Goal: Task Accomplishment & Management: Manage account settings

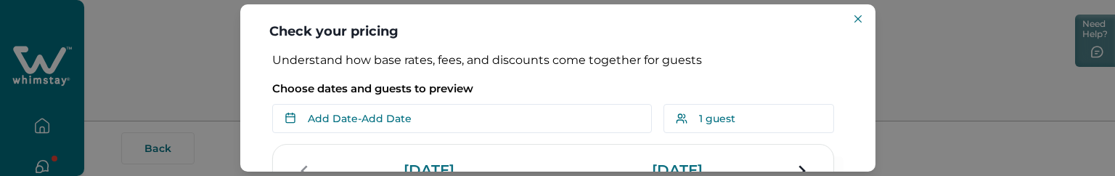
scroll to position [78, 0]
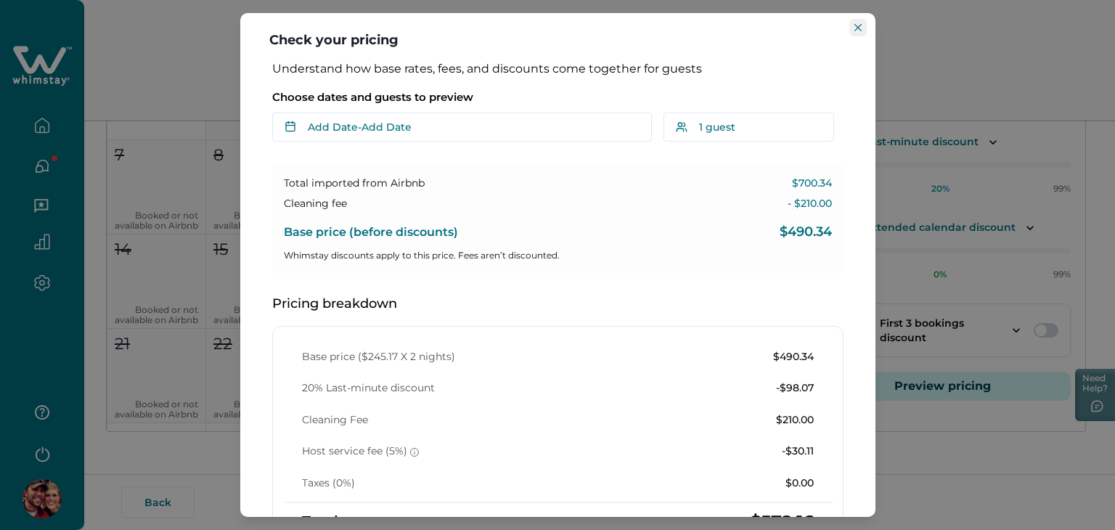
click at [857, 26] on icon "Close" at bounding box center [857, 27] width 7 height 7
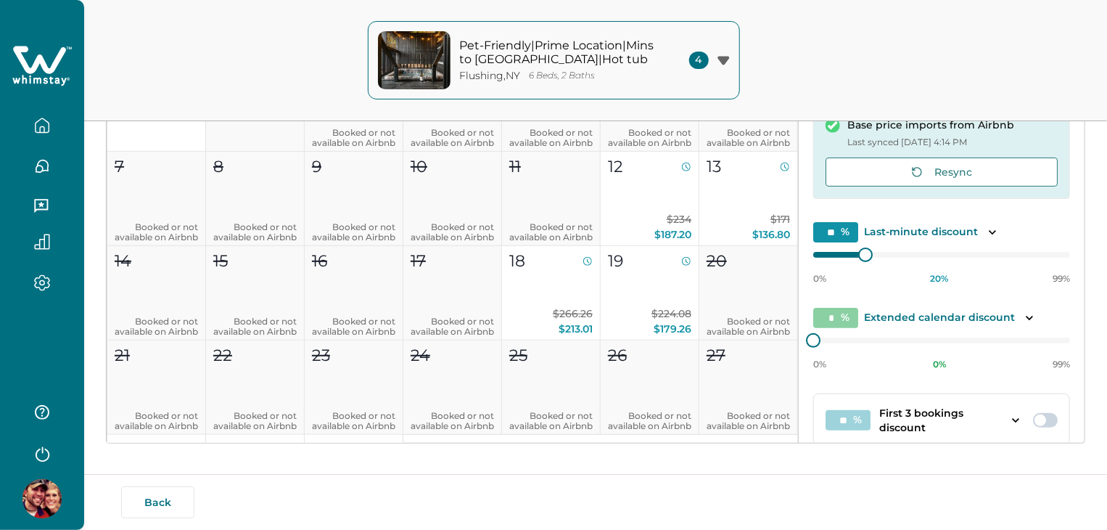
type input "**"
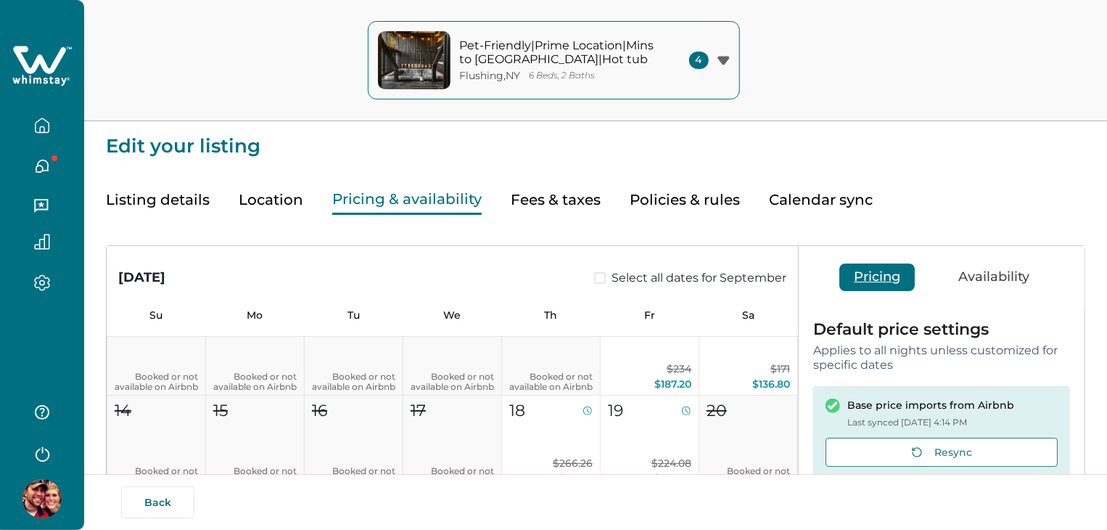
scroll to position [133, 0]
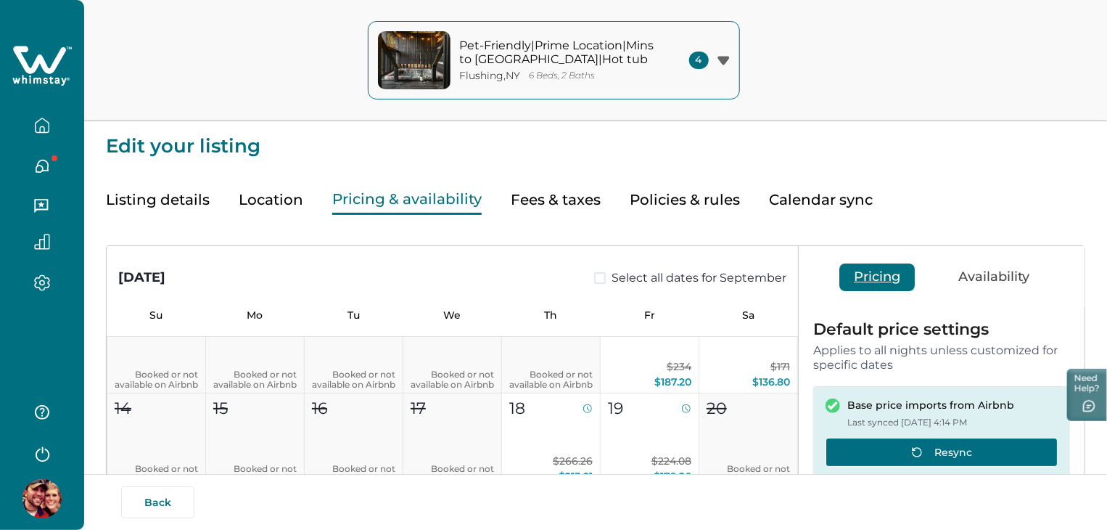
click at [906, 459] on button "Resync" at bounding box center [942, 452] width 232 height 29
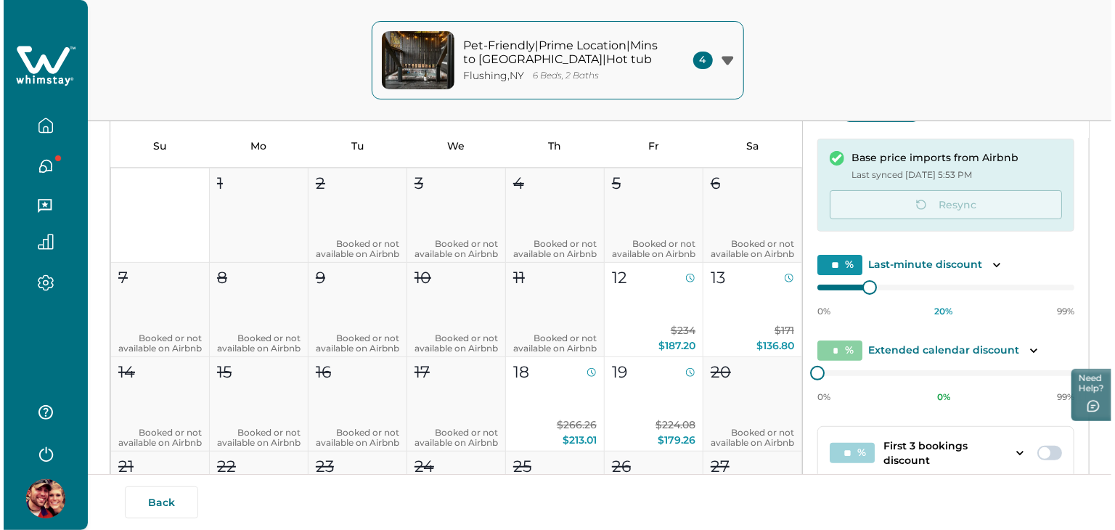
scroll to position [292, 0]
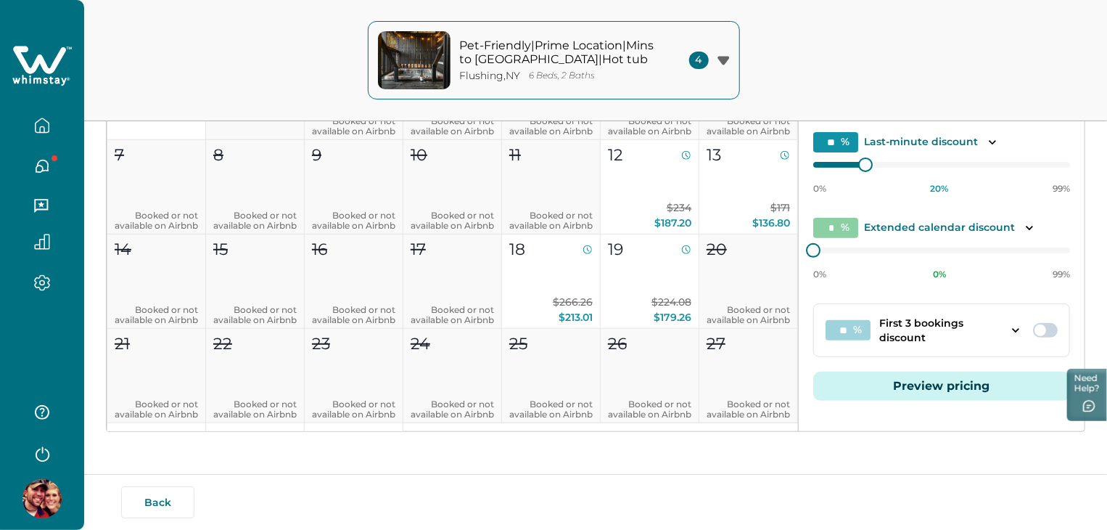
click at [895, 385] on button "Preview pricing" at bounding box center [941, 386] width 257 height 29
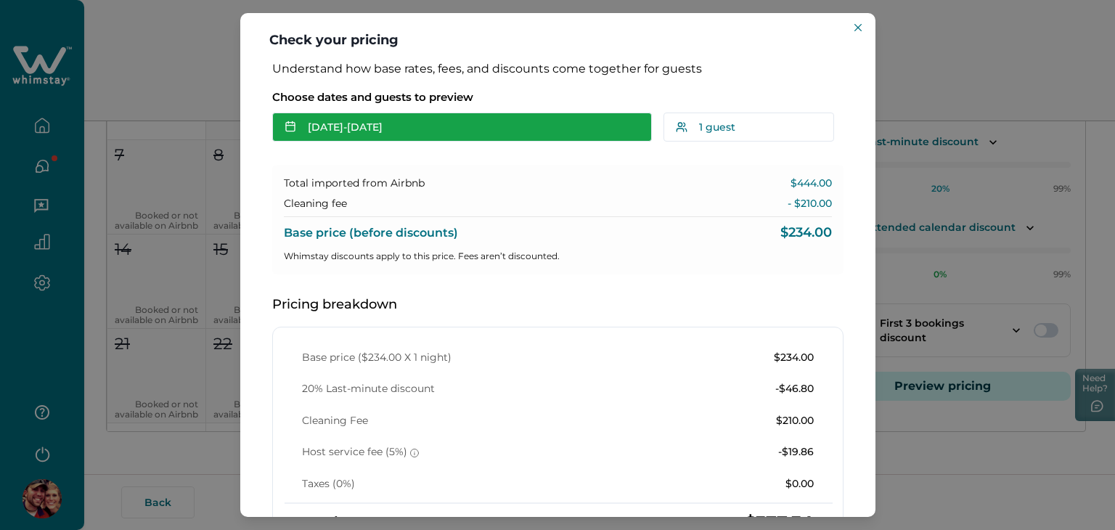
click at [575, 120] on button "Sep 12 - Sep 13" at bounding box center [462, 126] width 380 height 29
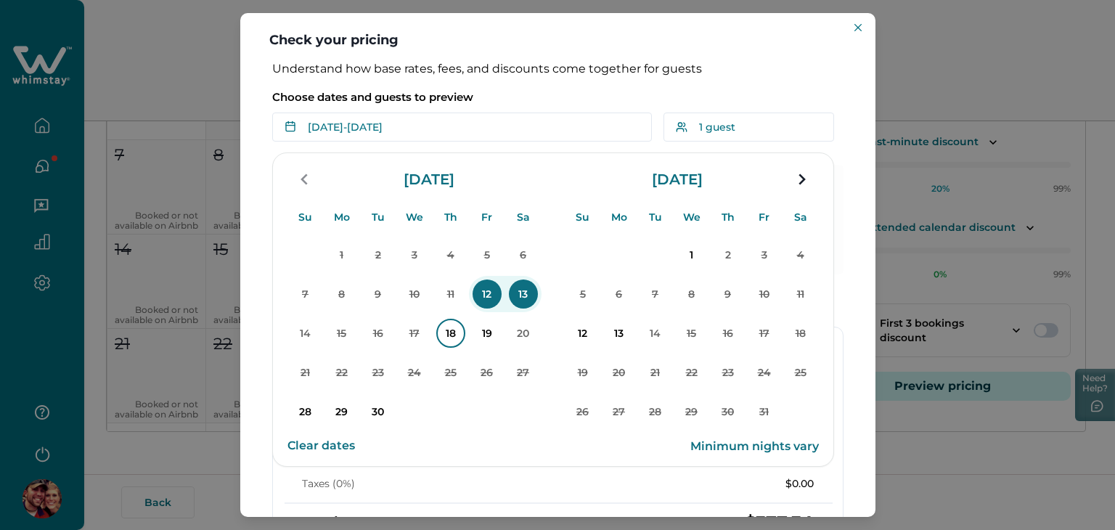
click at [446, 326] on p "18" at bounding box center [450, 333] width 29 height 29
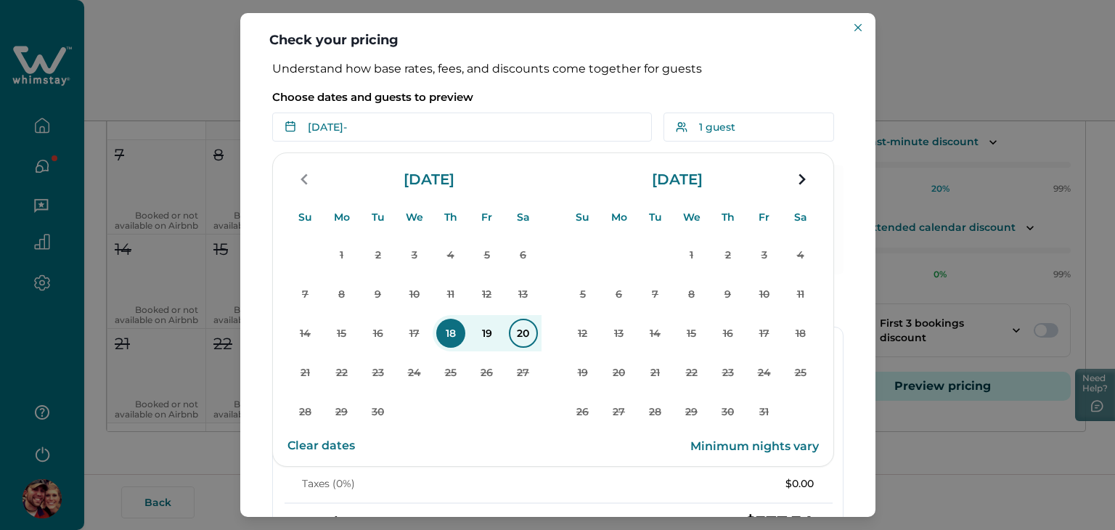
click at [514, 332] on p "20" at bounding box center [523, 333] width 29 height 29
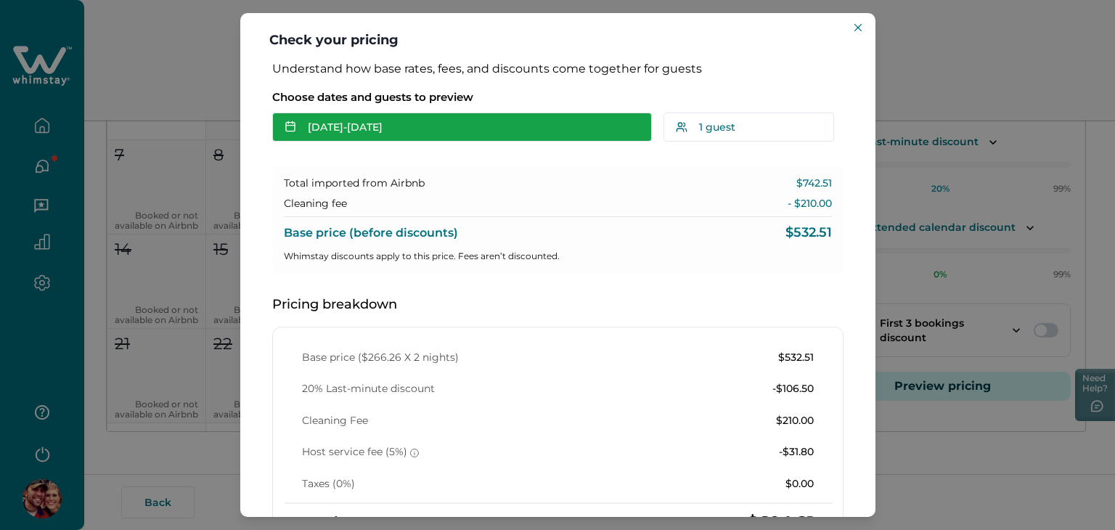
click at [465, 134] on button "Sep 18 - Sep 20" at bounding box center [462, 126] width 380 height 29
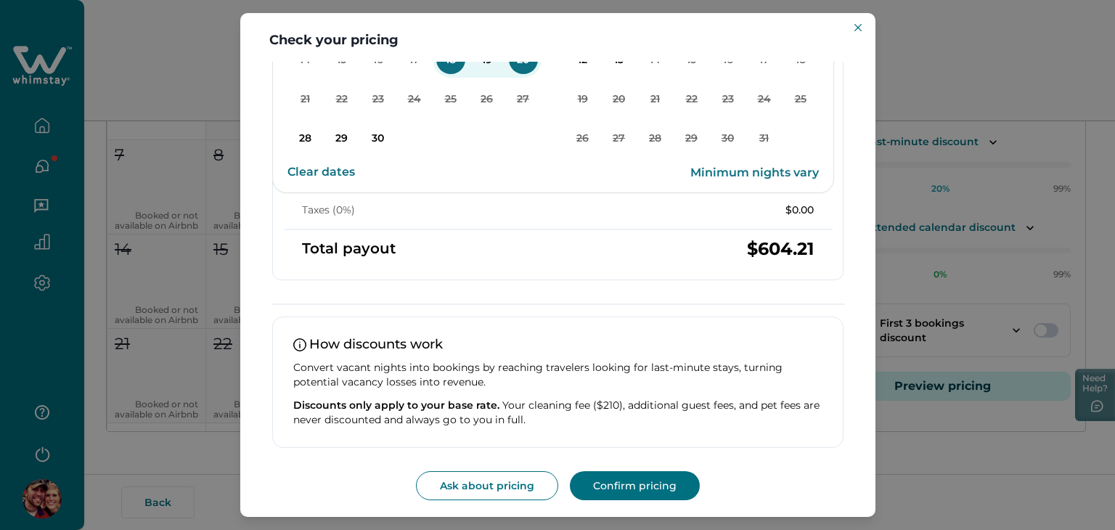
scroll to position [0, 0]
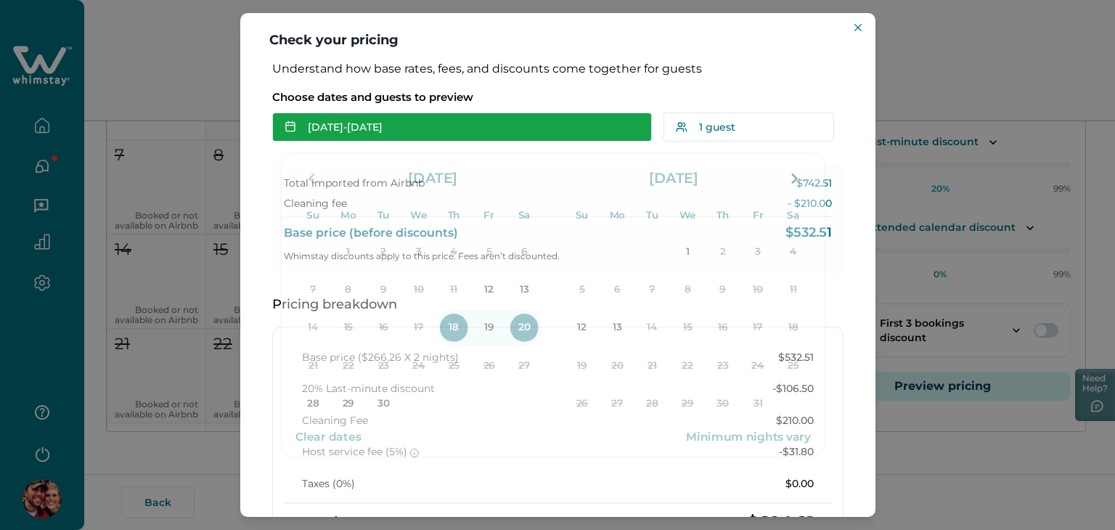
click at [493, 131] on button "Sep 18 - Sep 20" at bounding box center [462, 126] width 380 height 29
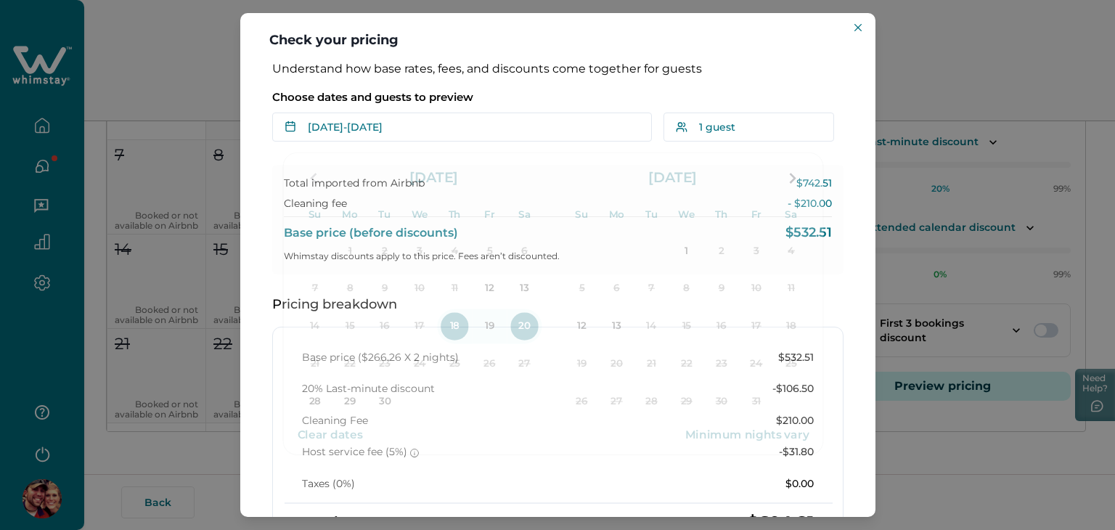
click at [598, 105] on div "Choose dates and guests to preview Sep 18 - Sep 20 Su Mo Tu We Th Fr Sa Su Mo T…" at bounding box center [557, 112] width 571 height 60
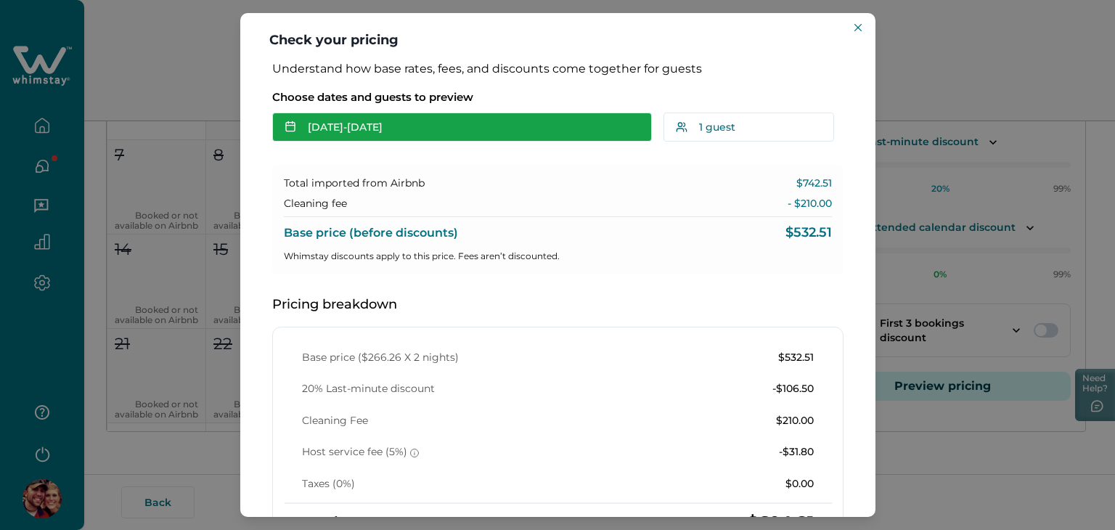
click at [428, 118] on button "Sep 18 - Sep 20" at bounding box center [462, 126] width 380 height 29
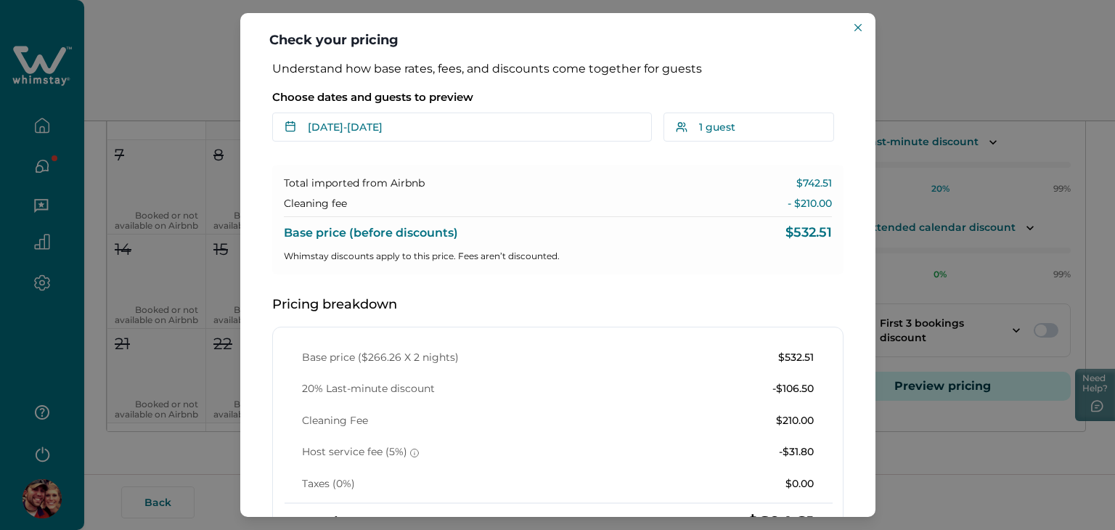
click at [578, 71] on p "Understand how base rates, fees, and discounts come together for guests" at bounding box center [557, 69] width 571 height 15
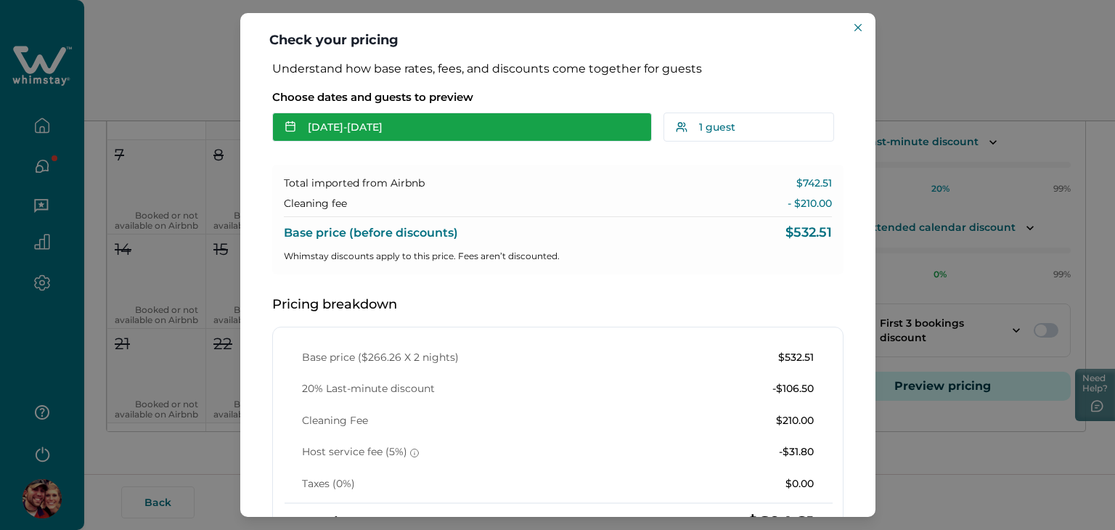
click at [554, 117] on button "Sep 18 - Sep 20" at bounding box center [462, 126] width 380 height 29
